Goal: Transaction & Acquisition: Register for event/course

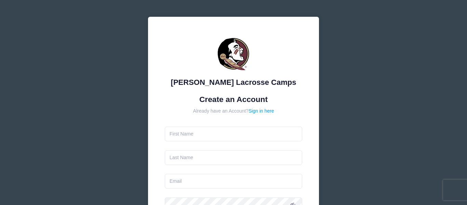
type input "[PERSON_NAME]"
type input "[PERSON_NAME][EMAIL_ADDRESS][PERSON_NAME][DOMAIN_NAME]"
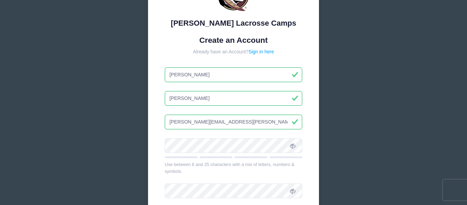
scroll to position [67, 0]
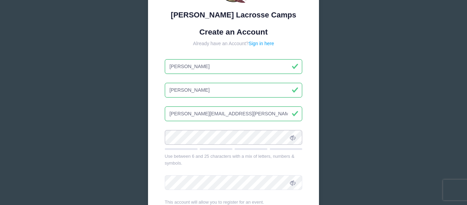
click at [166, 126] on form "Create an Account Already have an Account? Sign in here Vada-Lynne Frye vada.m.…" at bounding box center [234, 135] width 138 height 217
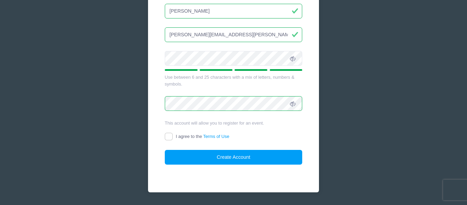
scroll to position [147, 0]
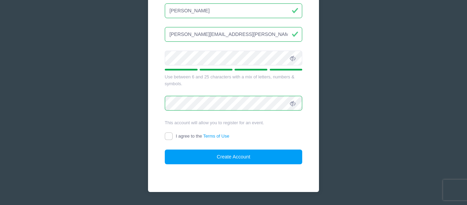
click at [196, 135] on span "I agree to the Terms of Use" at bounding box center [202, 135] width 53 height 5
click at [173, 135] on input "I agree to the Terms of Use" at bounding box center [169, 136] width 8 height 8
checkbox input "true"
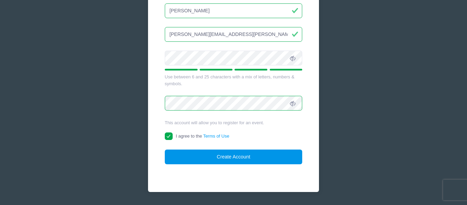
click at [208, 153] on button "Create Account" at bounding box center [234, 157] width 138 height 15
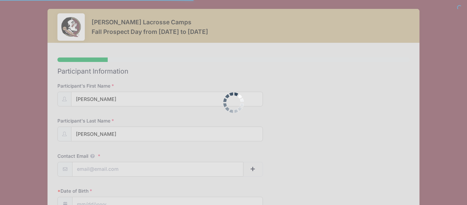
select select
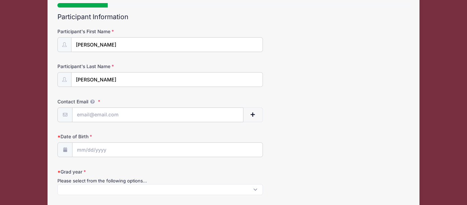
scroll to position [59, 0]
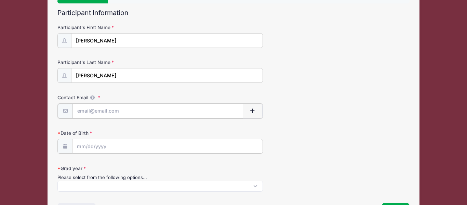
click at [134, 111] on input "Contact Email" at bounding box center [158, 111] width 171 height 15
type input "[PERSON_NAME][EMAIL_ADDRESS][PERSON_NAME][DOMAIN_NAME]"
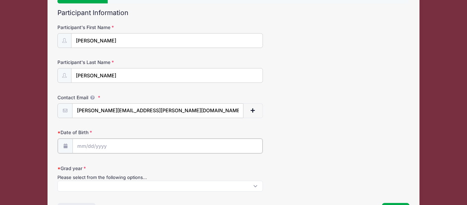
click at [130, 147] on input "Date of Birth" at bounding box center [168, 146] width 190 height 15
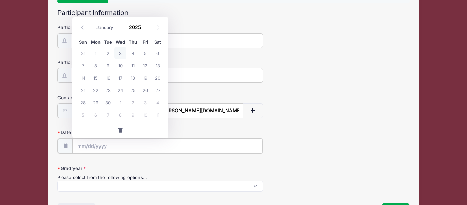
click at [130, 147] on input "Date of Birth" at bounding box center [168, 146] width 190 height 15
click at [133, 164] on form "Participant's First Name Vada-Lynne Participant's Last Name Frye Contact Email …" at bounding box center [233, 107] width 352 height 167
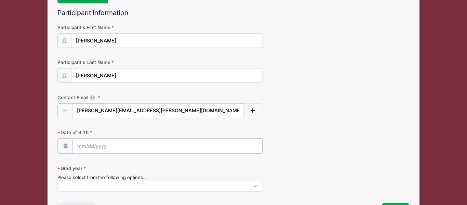
click at [120, 148] on input "Date of Birth" at bounding box center [168, 146] width 190 height 15
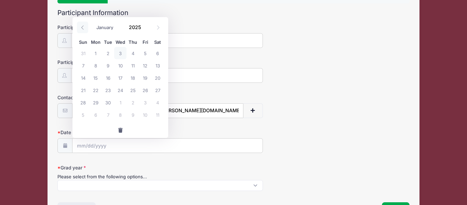
click at [81, 26] on icon at bounding box center [82, 27] width 4 height 4
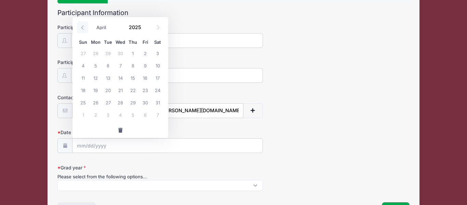
click at [81, 26] on icon at bounding box center [82, 27] width 4 height 4
select select "0"
click at [81, 26] on icon at bounding box center [82, 27] width 4 height 4
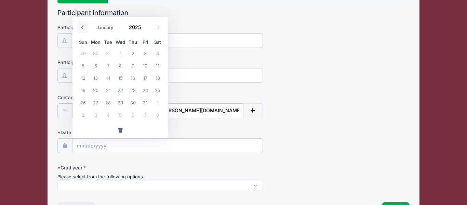
type input "2024"
click at [81, 26] on icon at bounding box center [82, 27] width 4 height 4
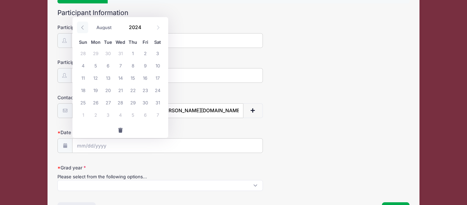
click at [81, 26] on icon at bounding box center [82, 27] width 4 height 4
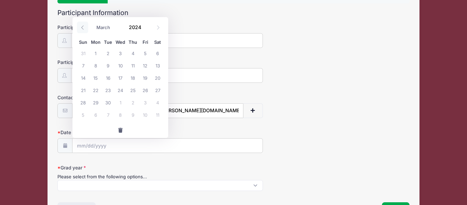
click at [81, 26] on icon at bounding box center [82, 27] width 4 height 4
select select "0"
click at [81, 26] on icon at bounding box center [82, 27] width 4 height 4
type input "2023"
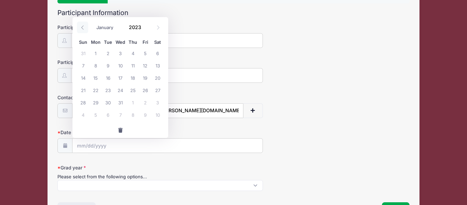
click at [81, 26] on icon at bounding box center [82, 27] width 4 height 4
select select "9"
click at [144, 26] on span at bounding box center [145, 24] width 5 height 5
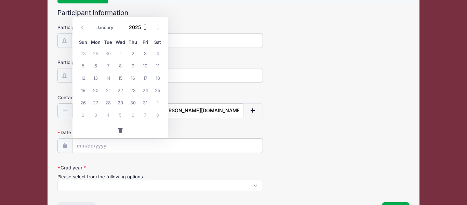
click at [146, 31] on span at bounding box center [145, 29] width 5 height 5
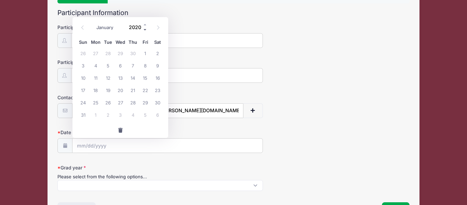
click at [146, 31] on span at bounding box center [145, 29] width 5 height 5
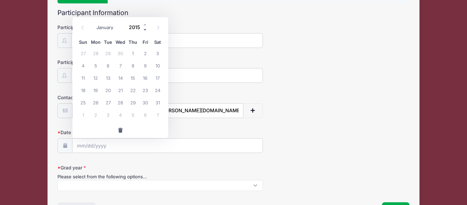
click at [146, 31] on span at bounding box center [145, 29] width 5 height 5
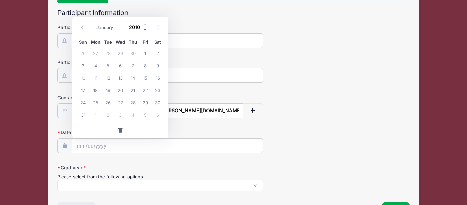
click at [146, 31] on span at bounding box center [145, 29] width 5 height 5
type input "2008"
click at [130, 77] on span "16" at bounding box center [133, 78] width 12 height 12
type input "[DATE]"
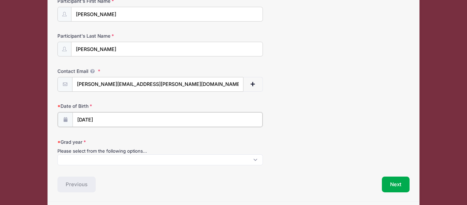
scroll to position [86, 0]
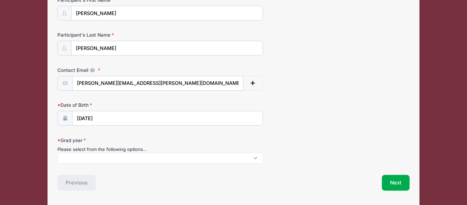
click at [142, 163] on span at bounding box center [160, 158] width 206 height 11
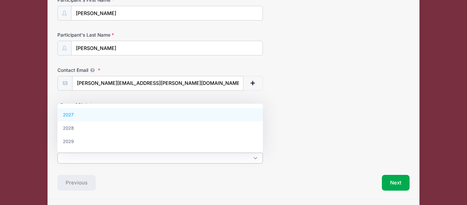
scroll to position [0, 0]
select select "2027"
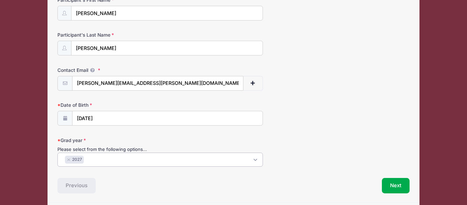
scroll to position [110, 0]
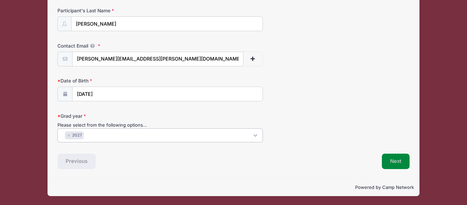
click at [391, 158] on button "Next" at bounding box center [396, 162] width 28 height 16
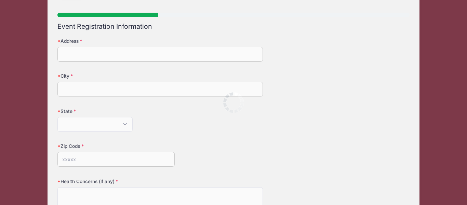
scroll to position [0, 0]
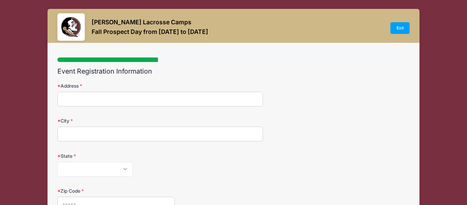
click at [160, 101] on input "Address" at bounding box center [160, 99] width 206 height 15
type input "[STREET_ADDRESS]"
type input "[PERSON_NAME]"
select select "GA"
type input "31312"
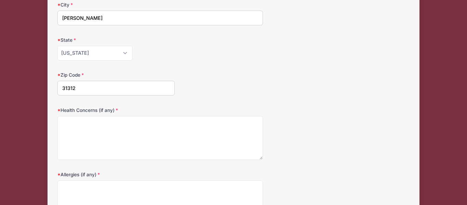
scroll to position [117, 0]
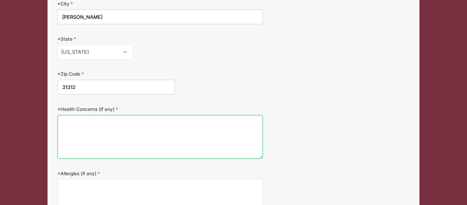
click at [145, 121] on textarea "Health Concerns (if any)" at bounding box center [160, 137] width 206 height 44
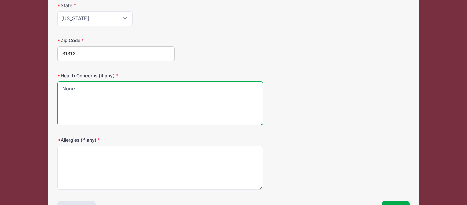
scroll to position [153, 0]
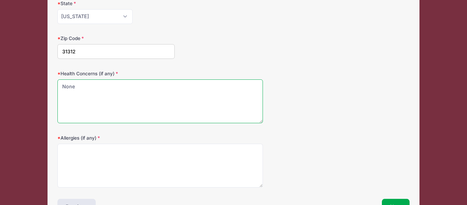
type textarea "None"
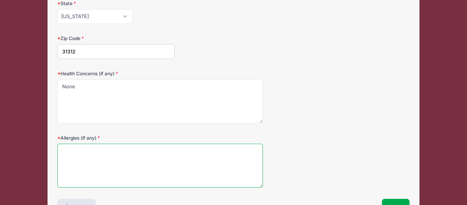
click at [144, 158] on textarea "Allergies (if any)" at bounding box center [160, 166] width 206 height 44
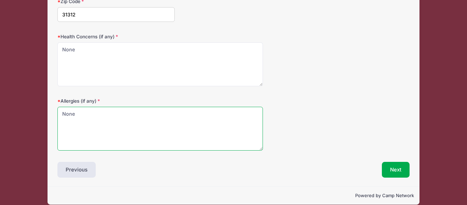
scroll to position [198, 0]
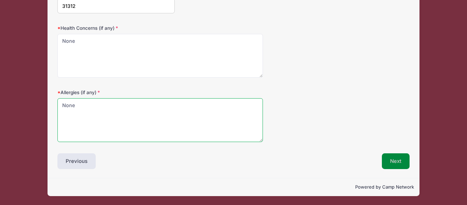
type textarea "None"
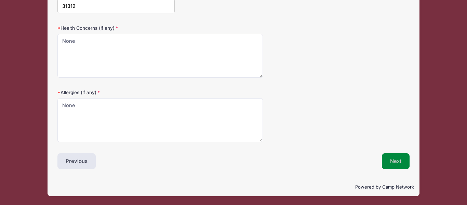
click at [401, 158] on button "Next" at bounding box center [396, 161] width 28 height 16
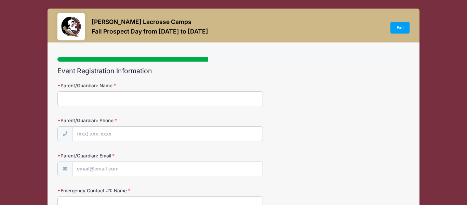
scroll to position [0, 0]
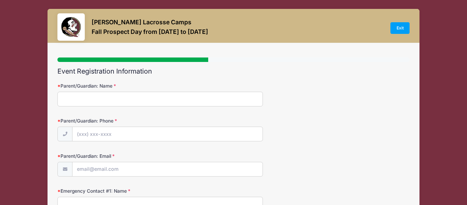
click at [108, 94] on input "Parent/Guardian: Name" at bounding box center [160, 99] width 206 height 15
type input "[PERSON_NAME]"
type input "[PHONE_NUMBER]"
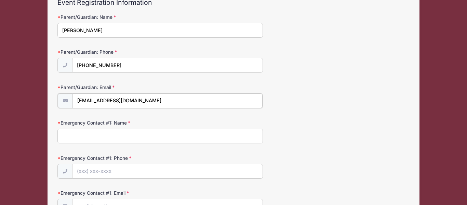
scroll to position [69, 0]
type input "[EMAIL_ADDRESS][DOMAIN_NAME]"
click at [82, 139] on input "Emergency Contact #1: Name" at bounding box center [160, 135] width 206 height 15
type input "[PERSON_NAME]"
type input "[PHONE_NUMBER]"
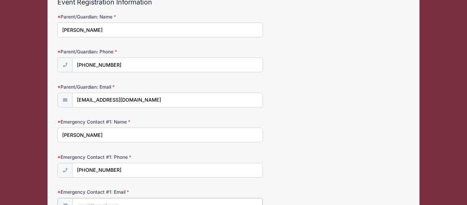
scroll to position [77, 0]
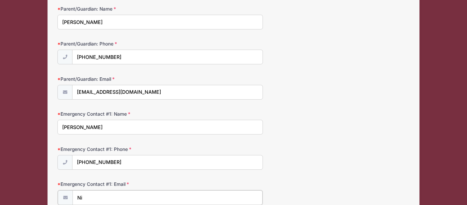
type input "N"
type input "[EMAIL_ADDRESS][DOMAIN_NAME]"
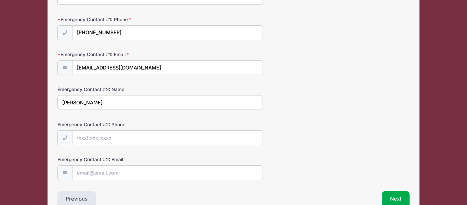
type input "[PERSON_NAME]"
type input "[PHONE_NUMBER]"
type input "[PERSON_NAME][EMAIL_ADDRESS][PERSON_NAME][DOMAIN_NAME]"
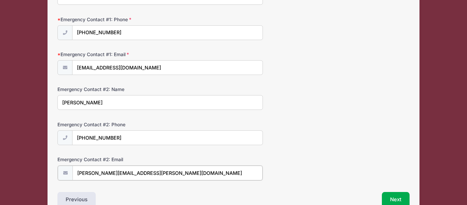
drag, startPoint x: 137, startPoint y: 173, endPoint x: 77, endPoint y: 171, distance: 59.9
click at [77, 171] on input "[PERSON_NAME][EMAIL_ADDRESS][PERSON_NAME][DOMAIN_NAME]" at bounding box center [168, 173] width 190 height 15
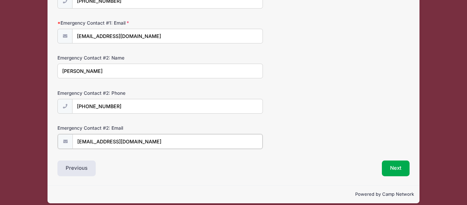
scroll to position [245, 0]
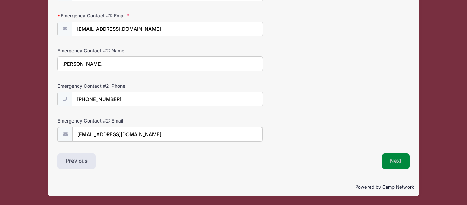
type input "[EMAIL_ADDRESS][DOMAIN_NAME]"
click at [391, 166] on button "Next" at bounding box center [396, 161] width 28 height 16
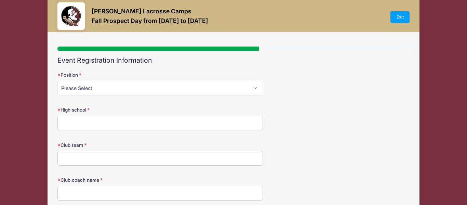
scroll to position [0, 0]
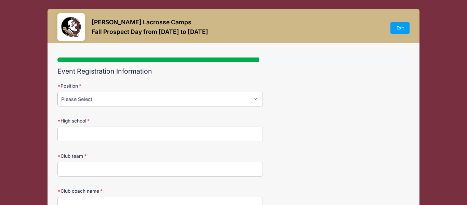
click at [207, 101] on select "Please Select Attack Midfield Defense Goalie" at bounding box center [160, 99] width 206 height 15
select select "Goalie"
click at [57, 92] on select "Please Select Attack Midfield Defense Goalie" at bounding box center [160, 99] width 206 height 15
click at [155, 133] on input "High school" at bounding box center [160, 134] width 206 height 15
type input "[GEOGRAPHIC_DATA]"
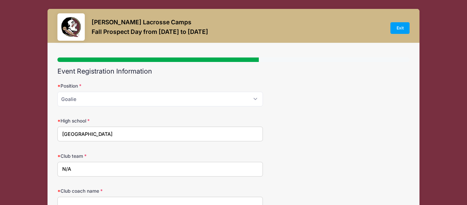
type input "N/A"
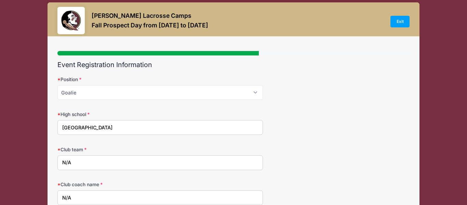
type input "N/A"
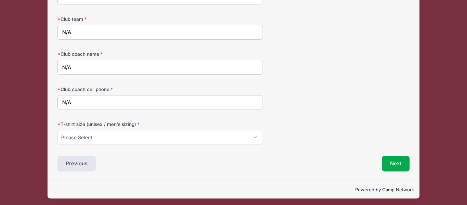
type input "N/A"
click at [131, 135] on select "Please Select Small Medium Large XL" at bounding box center [160, 137] width 206 height 15
select select "Medium"
click at [57, 130] on select "Please Select Small Medium Large XL" at bounding box center [160, 137] width 206 height 15
click at [397, 163] on button "Next" at bounding box center [396, 164] width 28 height 16
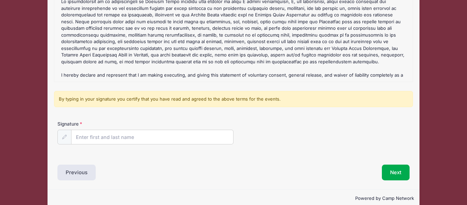
scroll to position [107, 0]
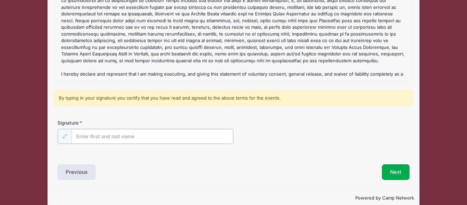
click at [137, 133] on input "Signature" at bounding box center [153, 136] width 162 height 15
type input "[PERSON_NAME]"
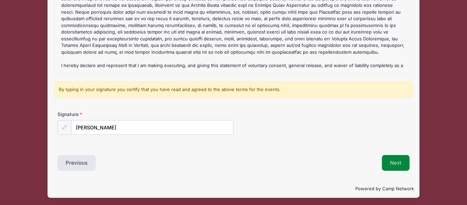
scroll to position [117, 0]
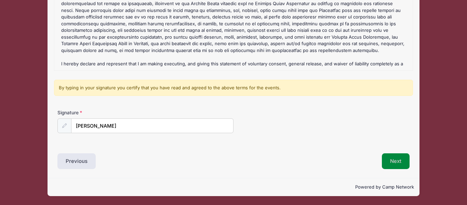
click at [393, 162] on button "Next" at bounding box center [396, 161] width 28 height 16
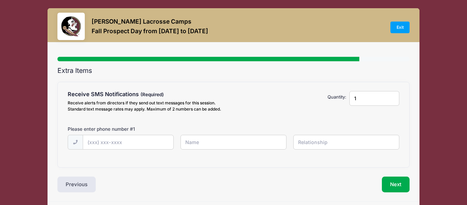
scroll to position [0, 0]
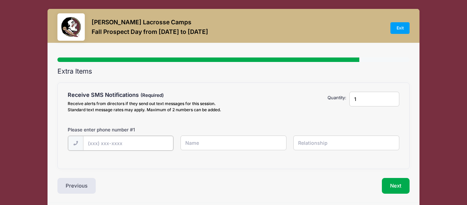
click at [146, 142] on input "text" at bounding box center [128, 143] width 91 height 15
type input "[PHONE_NUMBER]"
type input "[PERSON_NAME]"
type input "[PHONE_NUMBER]"
click at [232, 143] on input "text" at bounding box center [234, 142] width 106 height 15
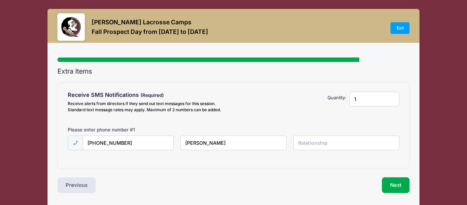
type input "[PERSON_NAME]"
type input "Mother"
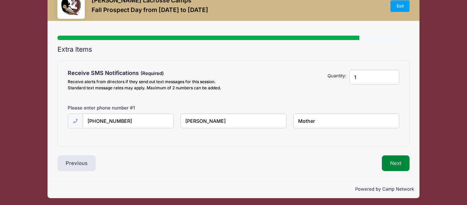
scroll to position [24, 0]
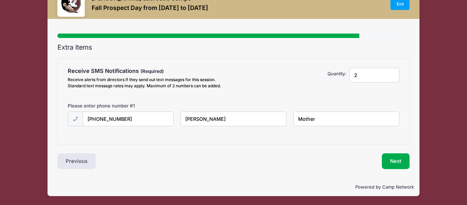
type input "2"
click at [392, 73] on input "2" at bounding box center [375, 75] width 50 height 15
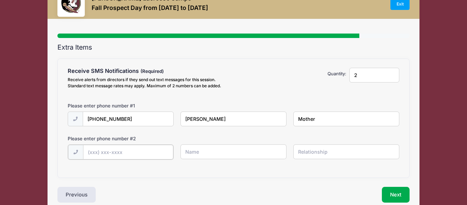
click at [111, 156] on input "text" at bounding box center [128, 152] width 91 height 15
type input "[PHONE_NUMBER]"
type input "[PERSON_NAME]"
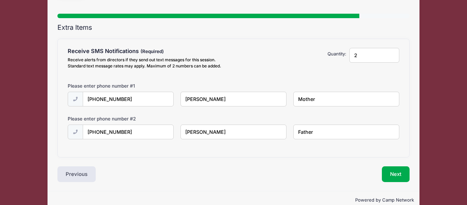
scroll to position [57, 0]
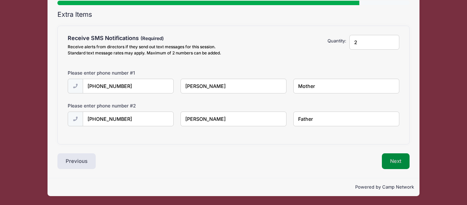
type input "Father"
click at [404, 158] on button "Next" at bounding box center [396, 161] width 28 height 16
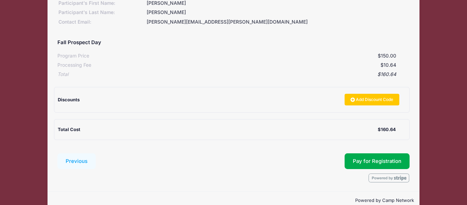
scroll to position [108, 0]
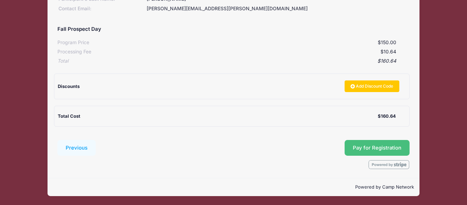
click at [388, 147] on button "Pay for Registration" at bounding box center [377, 148] width 65 height 16
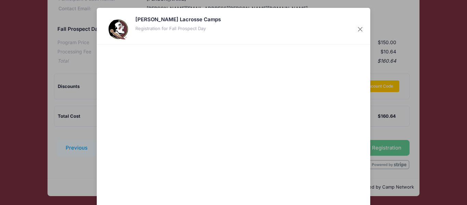
scroll to position [69, 0]
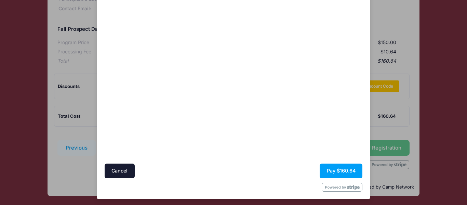
click at [301, 130] on div at bounding box center [300, 69] width 126 height 181
click at [338, 171] on button "Pay $160.64" at bounding box center [341, 171] width 43 height 15
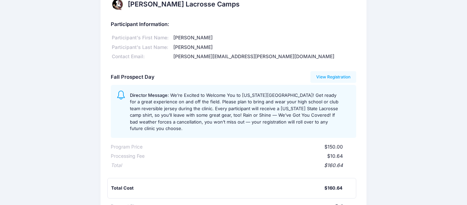
scroll to position [17, 0]
click at [338, 77] on link "View Registration" at bounding box center [334, 77] width 46 height 12
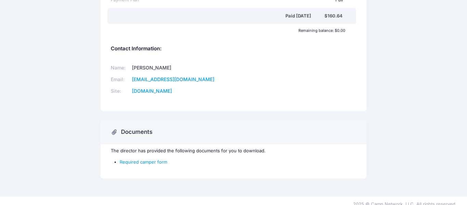
scroll to position [223, 0]
click at [144, 159] on link "Required camper form" at bounding box center [144, 161] width 48 height 5
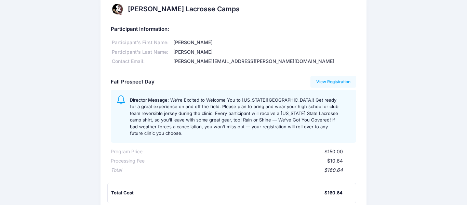
scroll to position [11, 0]
click at [329, 82] on link "View Registration" at bounding box center [334, 82] width 46 height 12
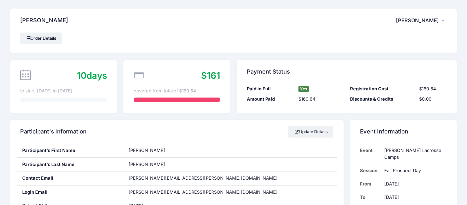
click at [333, 27] on div "Frye, Vada-Lynne VF Vada-Lynne Frye My Account Logout" at bounding box center [233, 21] width 447 height 24
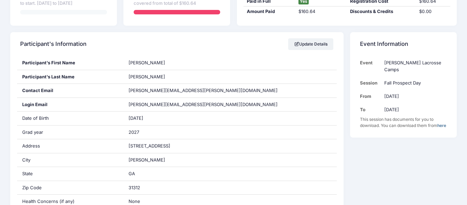
scroll to position [90, 0]
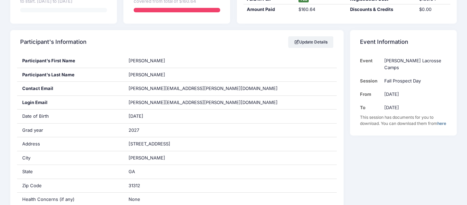
click at [438, 123] on link "here" at bounding box center [442, 123] width 9 height 5
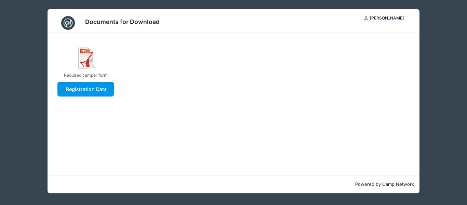
click at [84, 91] on link "Registration Data" at bounding box center [85, 89] width 56 height 15
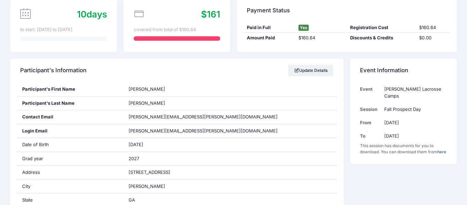
scroll to position [62, 0]
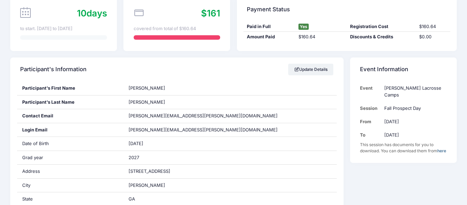
click at [438, 150] on link "here" at bounding box center [442, 150] width 9 height 5
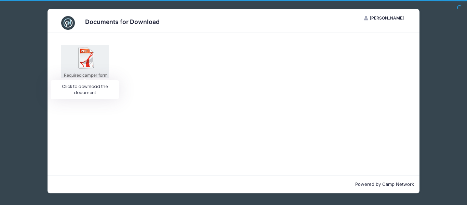
click at [87, 61] on img at bounding box center [87, 58] width 22 height 22
